Goal: Transaction & Acquisition: Purchase product/service

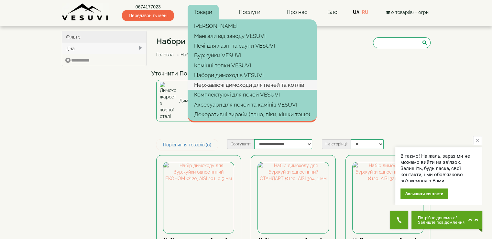
click at [203, 83] on link "Нержавіючі димоходи для печей та котлів" at bounding box center [252, 85] width 129 height 10
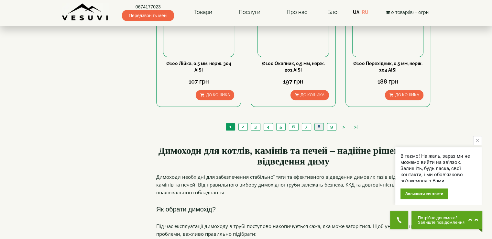
scroll to position [744, 0]
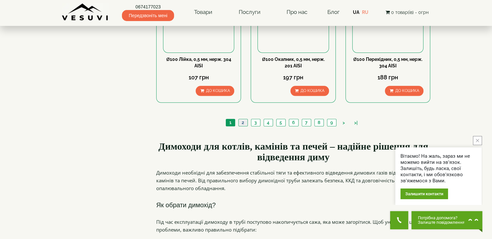
click at [242, 119] on link "2" at bounding box center [242, 122] width 9 height 7
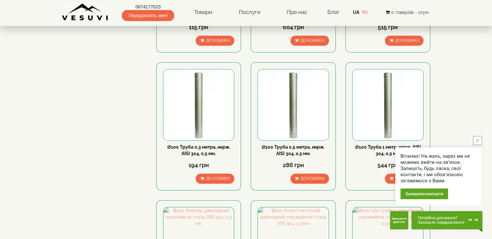
scroll to position [517, 0]
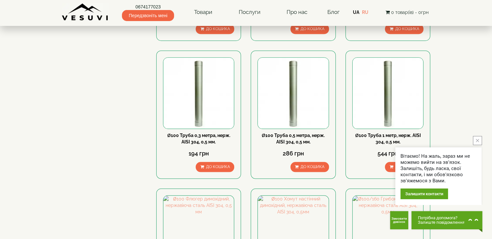
click at [479, 141] on button "close button" at bounding box center [477, 140] width 9 height 9
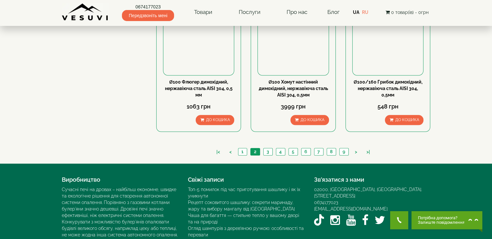
scroll to position [711, 0]
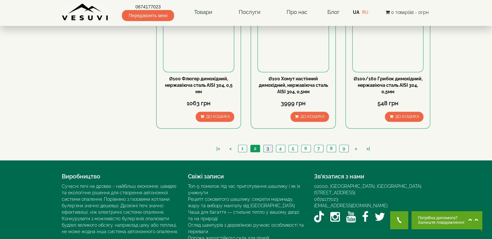
click at [266, 145] on link "3" at bounding box center [267, 148] width 9 height 7
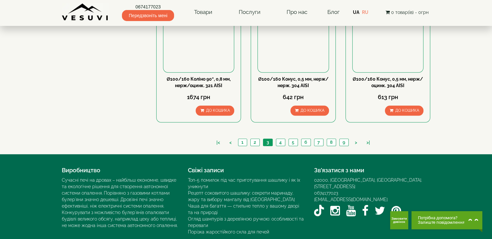
scroll to position [711, 0]
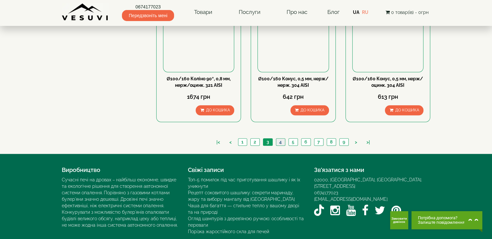
click at [278, 138] on link "4" at bounding box center [280, 141] width 9 height 7
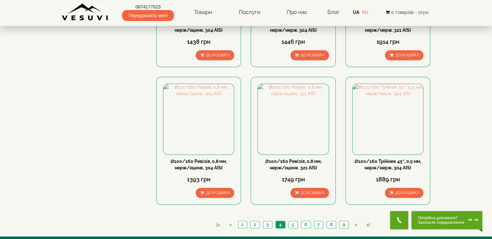
scroll to position [647, 0]
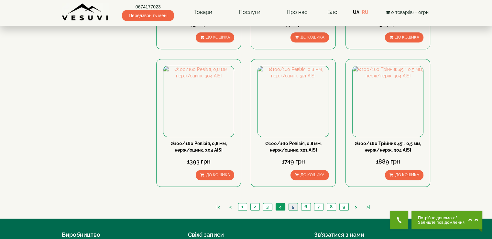
click at [295, 203] on link "5" at bounding box center [292, 206] width 9 height 7
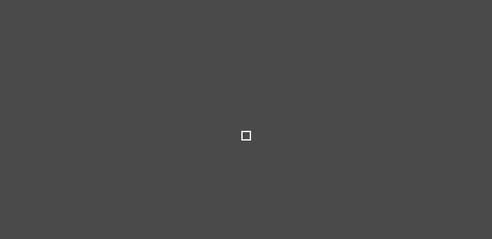
type input "***"
type input "*****"
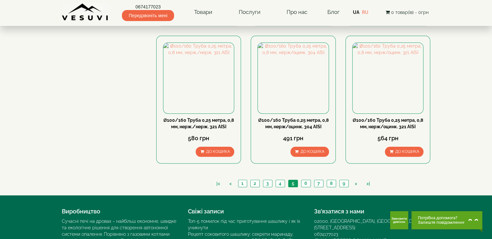
scroll to position [679, 0]
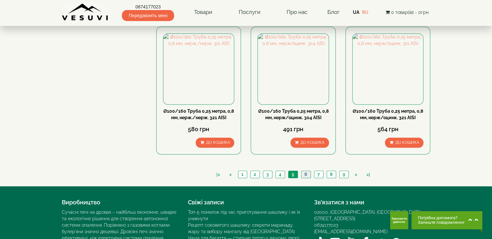
click at [304, 171] on link "6" at bounding box center [305, 174] width 9 height 7
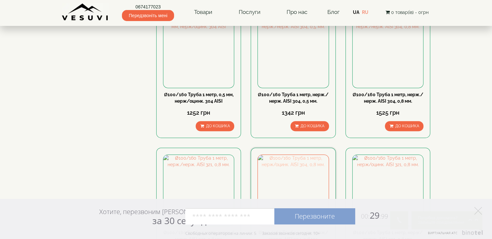
scroll to position [453, 0]
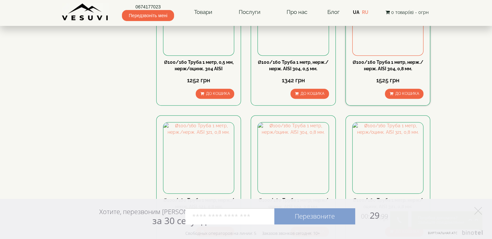
click at [383, 59] on link "Ø100/160 Труба 1 метр, нерж./нерж. АISI 304, 0,8 мм." at bounding box center [387, 65] width 71 height 12
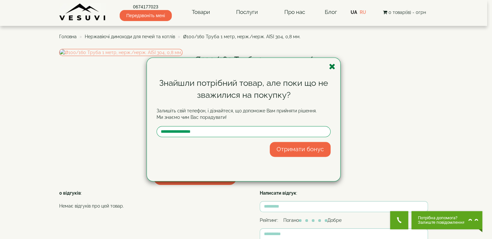
click at [331, 65] on icon "button" at bounding box center [332, 66] width 6 height 8
